Goal: Task Accomplishment & Management: Use online tool/utility

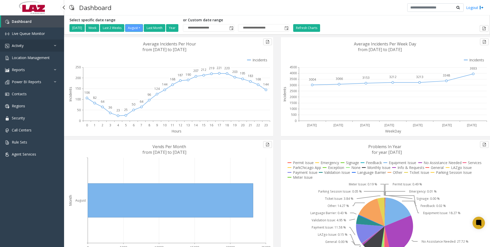
click at [18, 43] on span "Activity" at bounding box center [18, 45] width 12 height 5
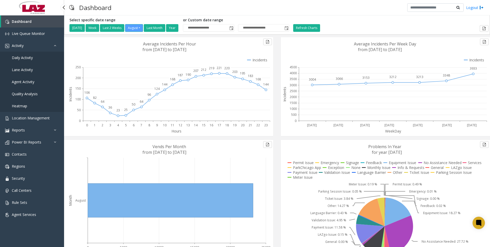
click at [21, 55] on span "Daily Activity" at bounding box center [22, 57] width 21 height 5
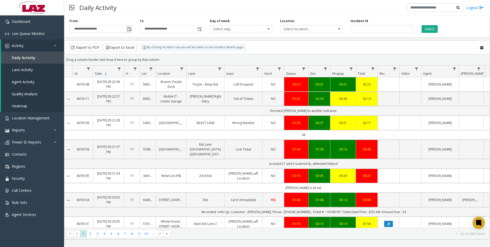
click at [131, 28] on span "Toggle popup" at bounding box center [129, 29] width 4 height 4
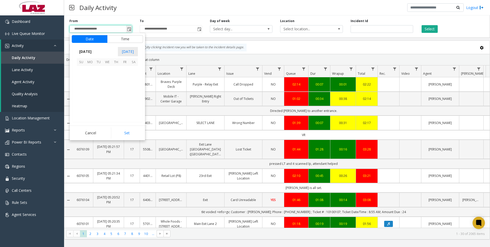
scroll to position [91971, 0]
click at [126, 38] on button "Time" at bounding box center [125, 39] width 36 height 8
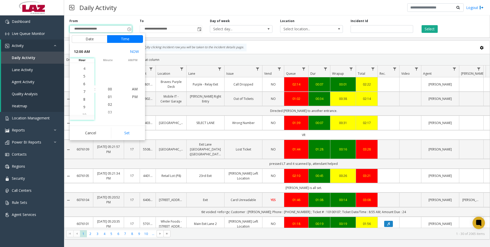
scroll to position [54, 0]
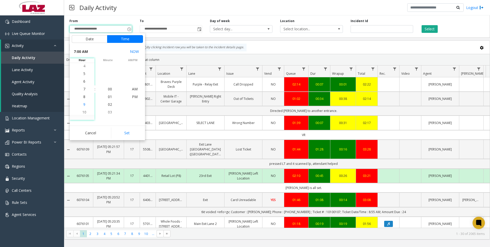
click at [83, 104] on span "9" at bounding box center [84, 104] width 2 height 5
click at [110, 88] on span "00" at bounding box center [110, 88] width 4 height 5
click at [135, 88] on span "AM" at bounding box center [135, 88] width 6 height 5
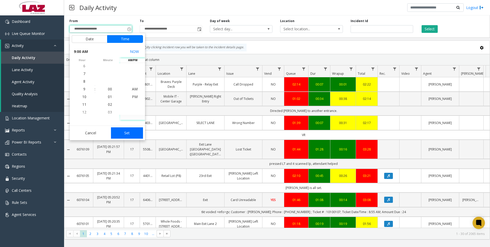
click at [126, 132] on button "Set" at bounding box center [127, 132] width 32 height 11
type input "**********"
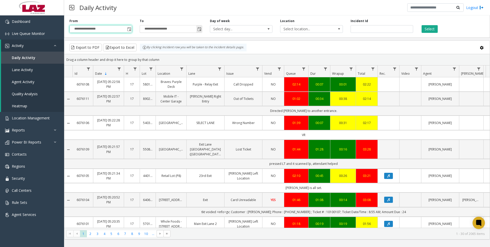
click at [199, 28] on span "Toggle popup" at bounding box center [199, 29] width 4 height 4
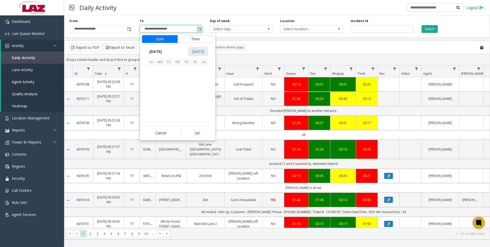
scroll to position [8, 0]
click at [193, 39] on button "Time" at bounding box center [195, 39] width 36 height 8
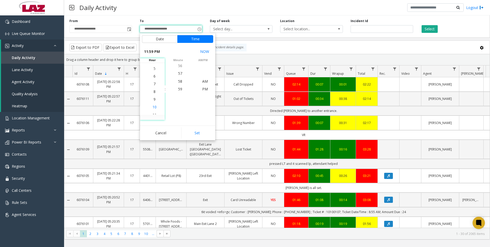
scroll to position [146, 0]
click at [154, 74] on span "5" at bounding box center [155, 73] width 2 height 5
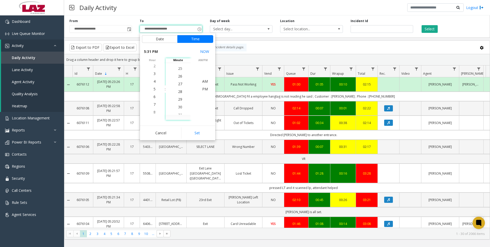
scroll to position [208, 0]
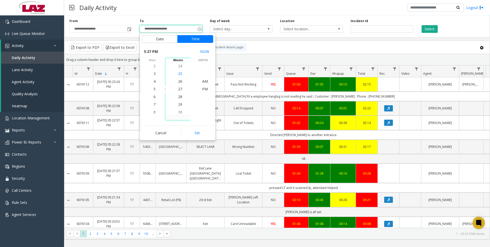
click at [178, 74] on span "25" at bounding box center [180, 73] width 4 height 5
click at [204, 88] on span "PM" at bounding box center [205, 88] width 6 height 5
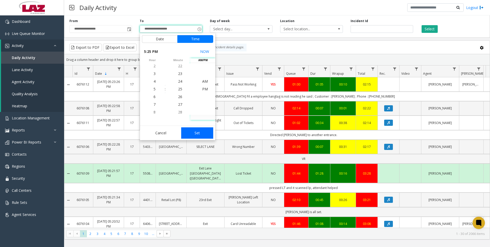
click at [200, 132] on button "Set" at bounding box center [197, 132] width 32 height 11
type input "**********"
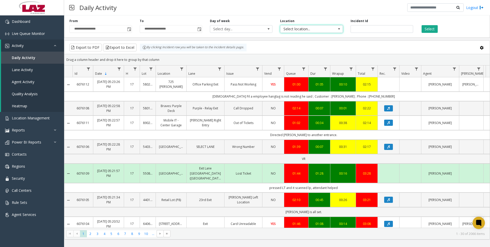
click at [318, 28] on span "Select location..." at bounding box center [306, 28] width 50 height 7
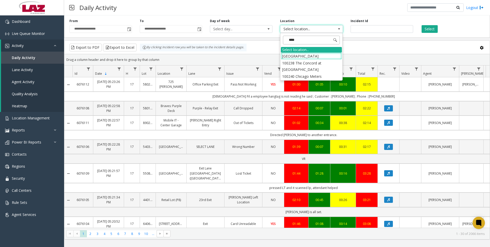
type input "*****"
click at [287, 55] on li "100240 Chicago Meters" at bounding box center [311, 56] width 61 height 7
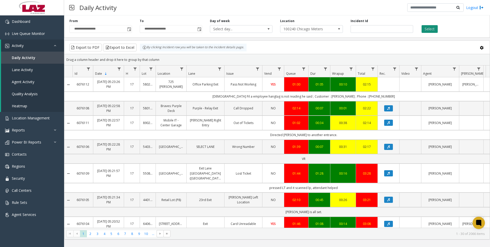
click at [429, 26] on button "Select" at bounding box center [430, 29] width 16 height 8
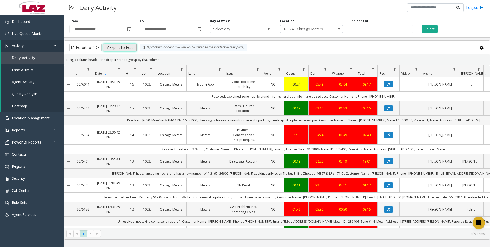
click at [115, 48] on button "Export to Excel" at bounding box center [120, 48] width 34 height 8
